Goal: Task Accomplishment & Management: Use online tool/utility

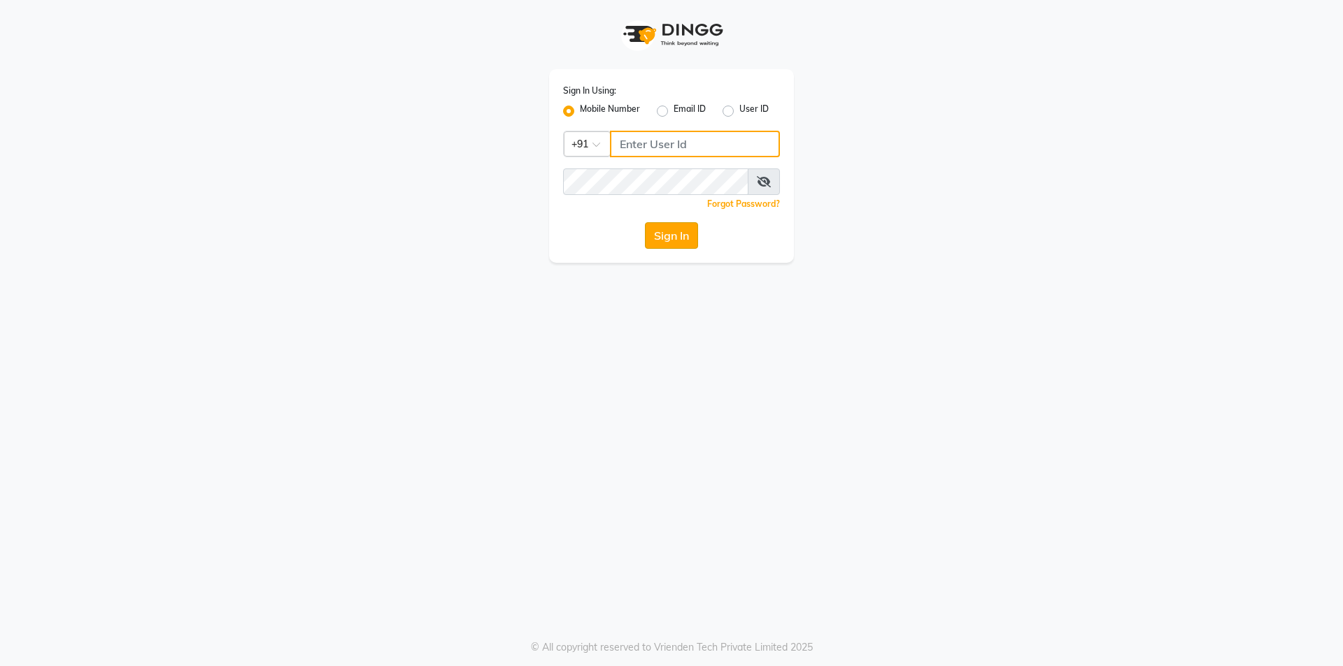
type input "01141520058"
click at [673, 238] on button "Sign In" at bounding box center [671, 235] width 53 height 27
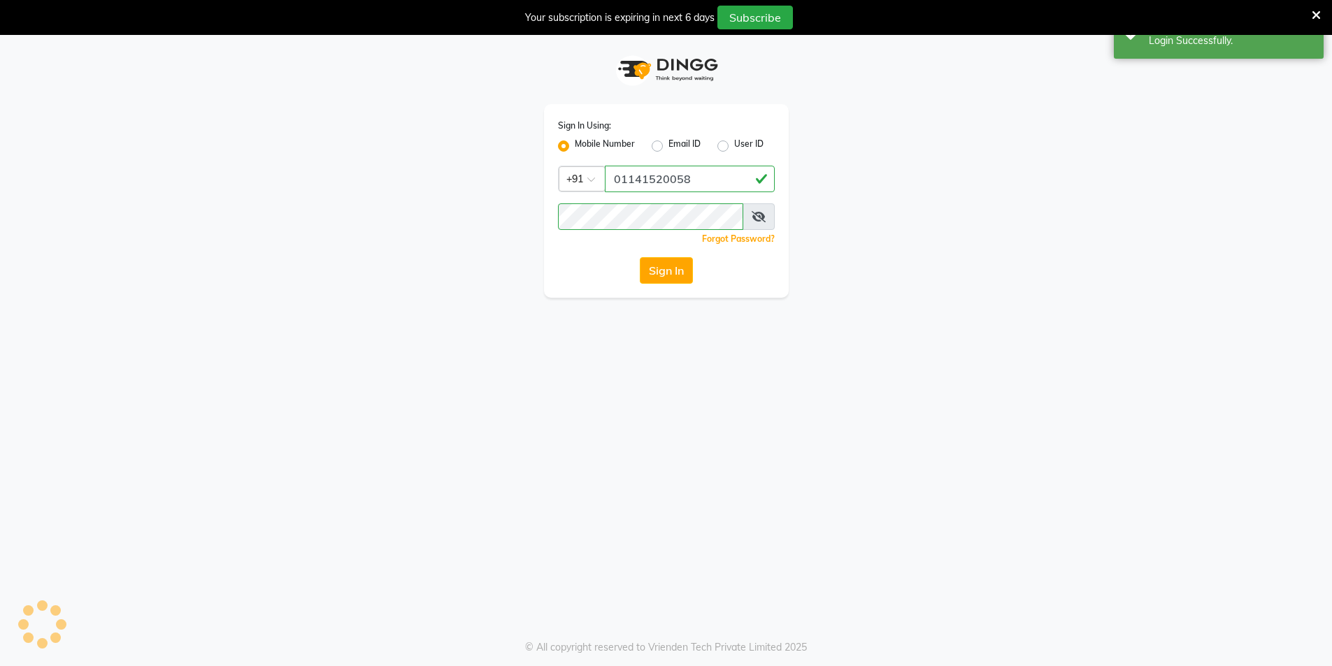
select select "service"
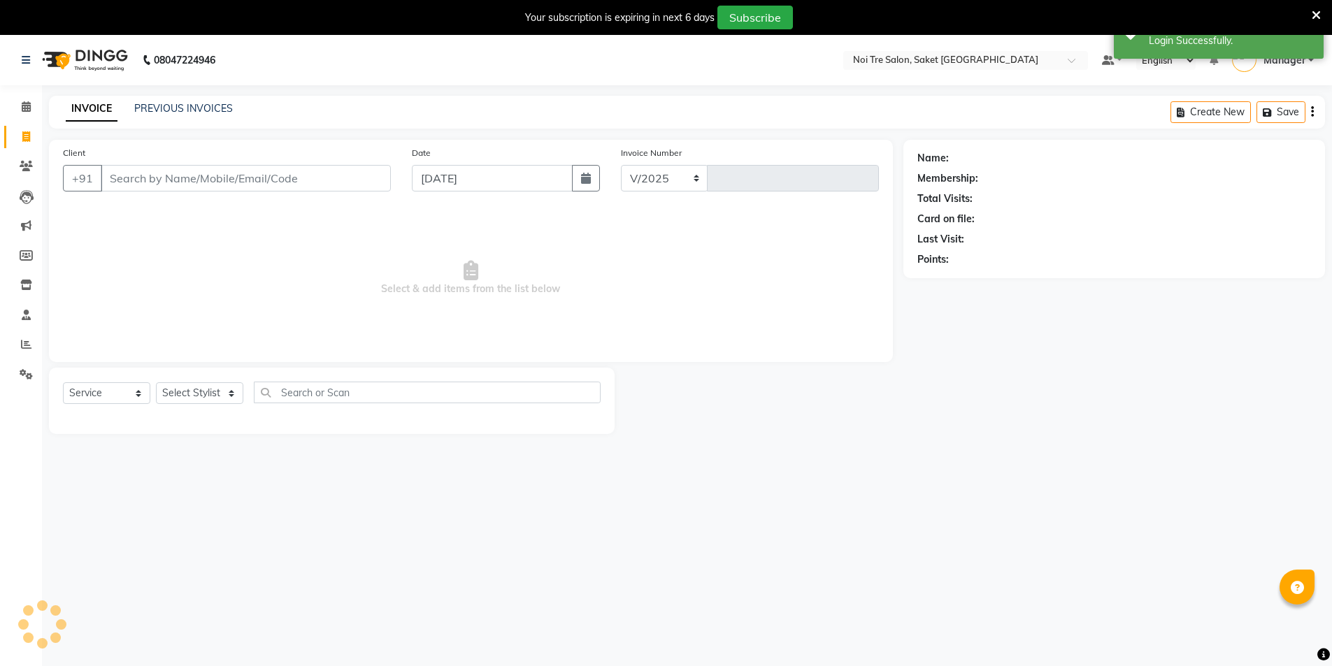
select select "4899"
type input "1776"
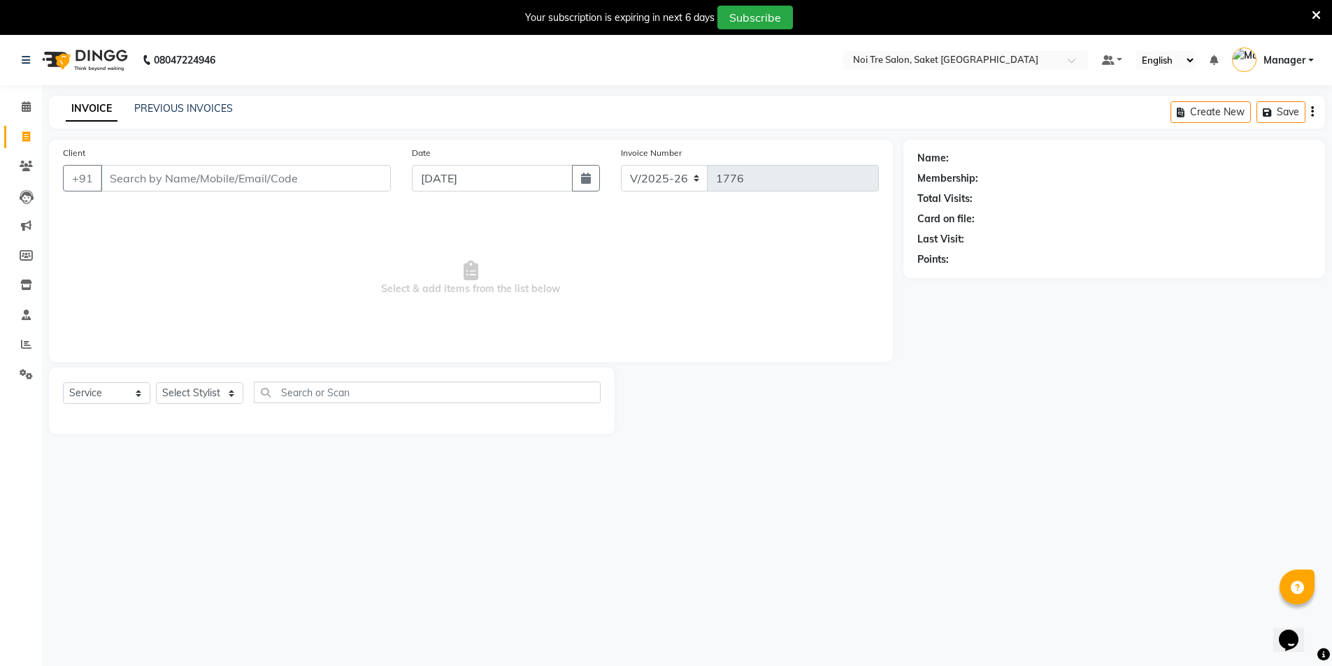
click at [327, 162] on div "Client +91" at bounding box center [226, 173] width 349 height 57
click at [317, 190] on input "Client" at bounding box center [246, 178] width 290 height 27
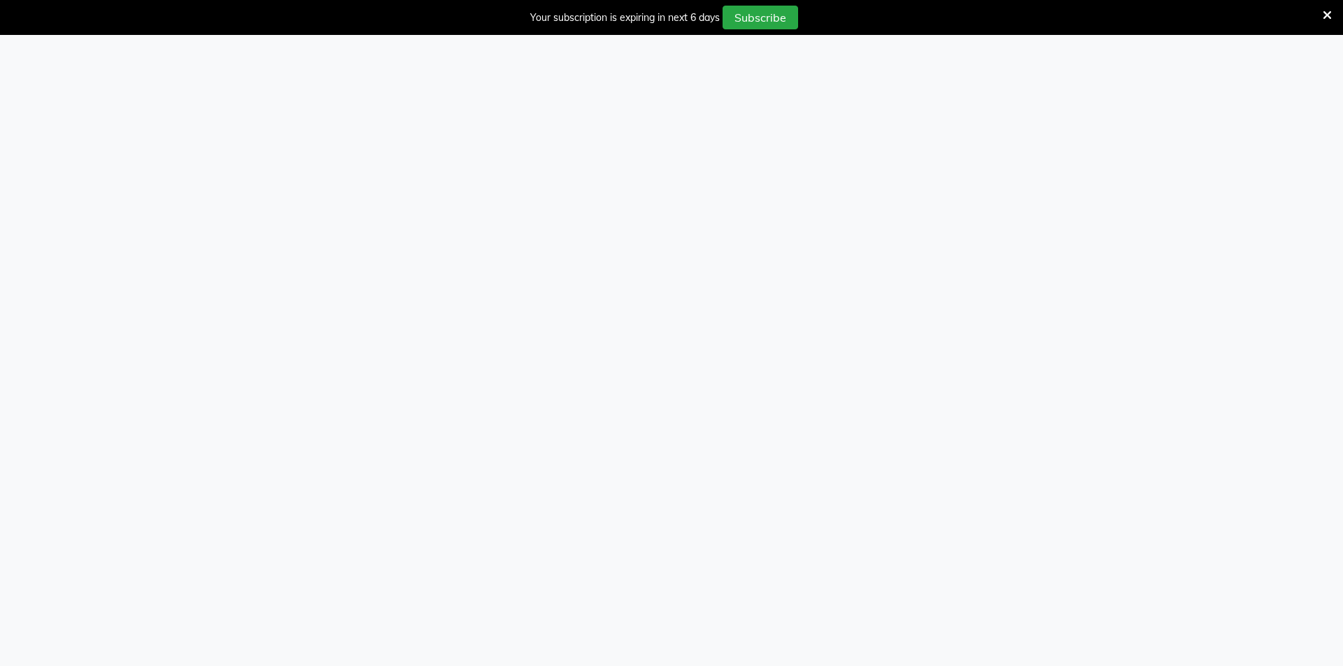
select select "service"
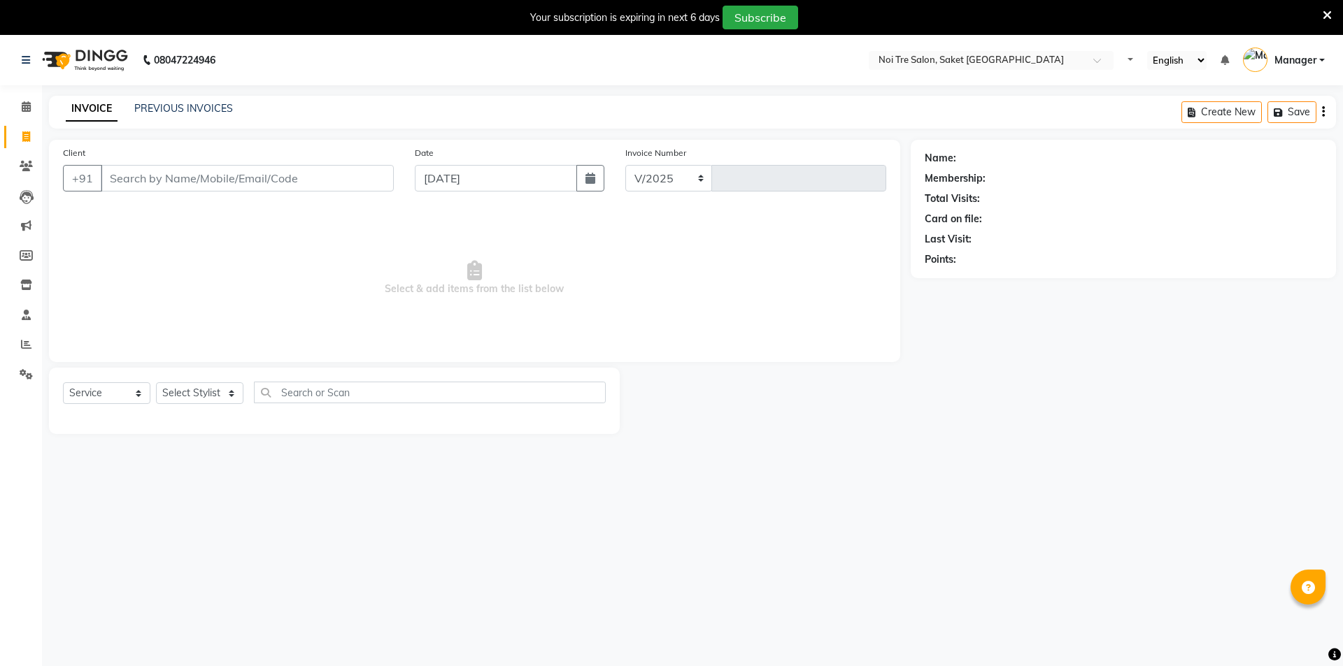
select select "4899"
type input "1776"
